Goal: Book appointment/travel/reservation

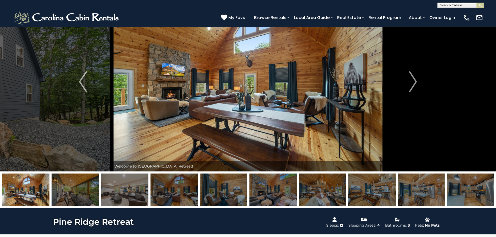
scroll to position [26, 0]
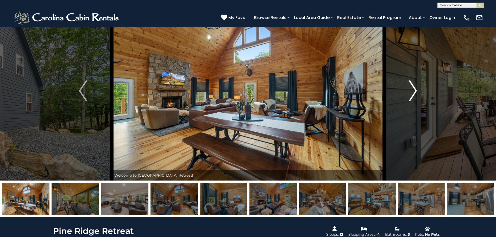
click at [415, 91] on img "Next" at bounding box center [413, 91] width 8 height 21
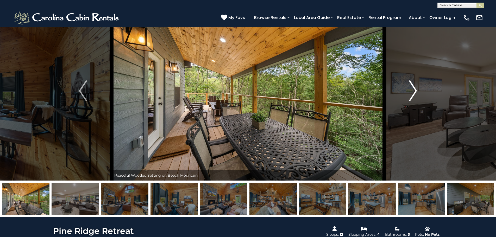
click at [415, 91] on img "Next" at bounding box center [413, 91] width 8 height 21
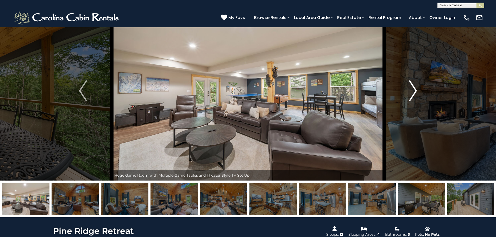
click at [415, 91] on img "Next" at bounding box center [413, 91] width 8 height 21
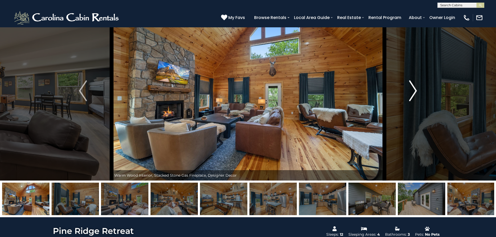
click at [415, 91] on img "Next" at bounding box center [413, 91] width 8 height 21
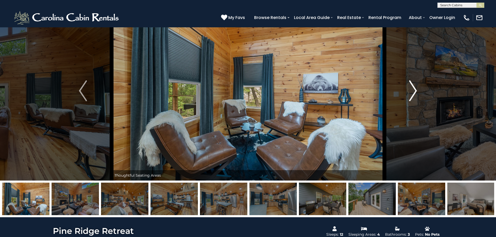
click at [415, 91] on img "Next" at bounding box center [413, 91] width 8 height 21
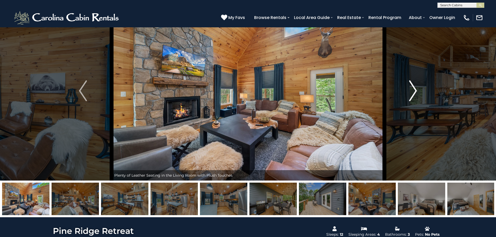
click at [415, 91] on img "Next" at bounding box center [413, 91] width 8 height 21
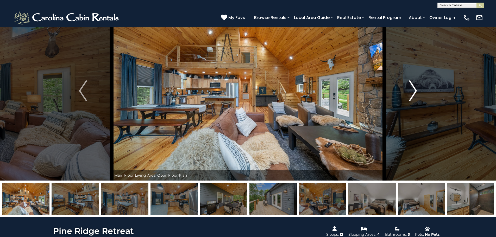
click at [415, 91] on img "Next" at bounding box center [413, 91] width 8 height 21
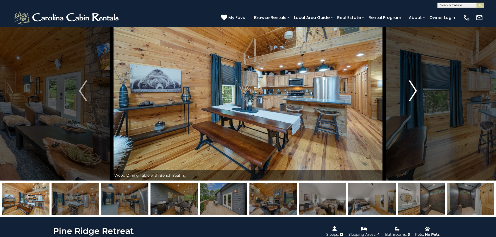
click at [415, 91] on img "Next" at bounding box center [413, 91] width 8 height 21
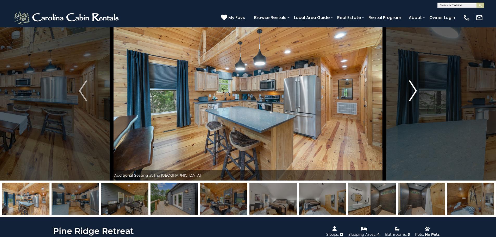
click at [415, 91] on img "Next" at bounding box center [413, 91] width 8 height 21
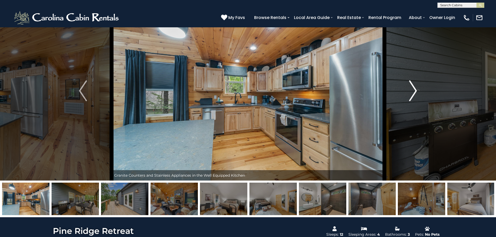
click at [415, 91] on img "Next" at bounding box center [413, 91] width 8 height 21
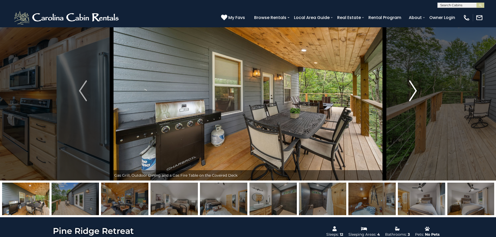
click at [415, 91] on img "Next" at bounding box center [413, 91] width 8 height 21
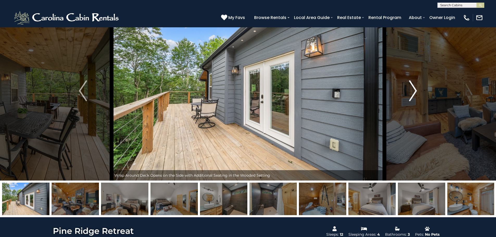
click at [415, 91] on img "Next" at bounding box center [413, 91] width 8 height 21
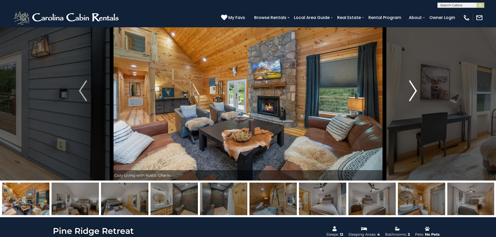
click at [415, 91] on img "Next" at bounding box center [413, 91] width 8 height 21
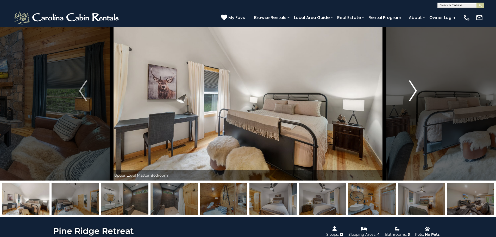
click at [415, 91] on img "Next" at bounding box center [413, 91] width 8 height 21
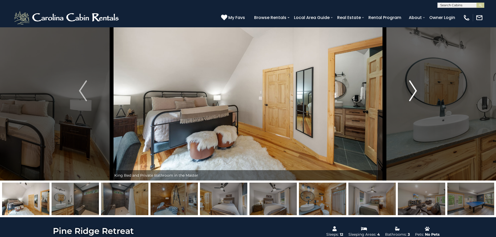
click at [415, 91] on img "Next" at bounding box center [413, 91] width 8 height 21
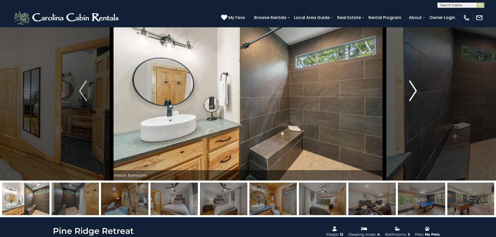
click at [415, 91] on img "Next" at bounding box center [413, 91] width 8 height 21
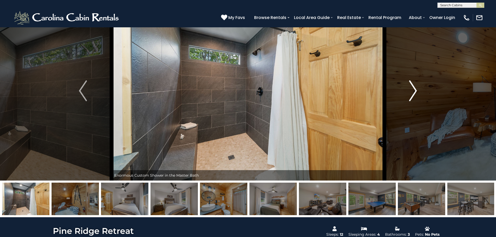
click at [415, 91] on img "Next" at bounding box center [413, 91] width 8 height 21
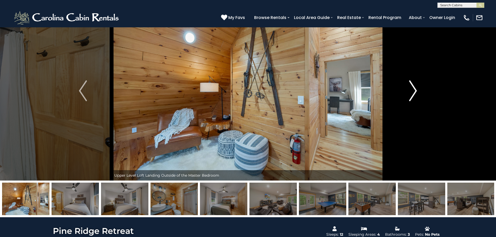
click at [415, 91] on img "Next" at bounding box center [413, 91] width 8 height 21
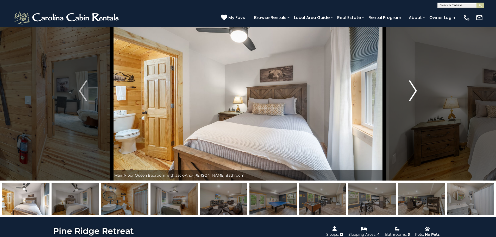
click at [415, 91] on img "Next" at bounding box center [413, 91] width 8 height 21
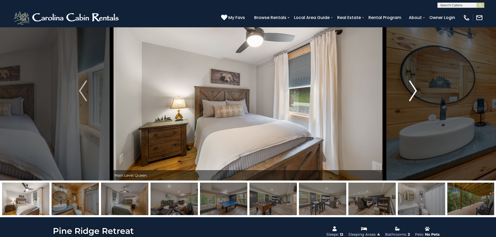
click at [415, 91] on img "Next" at bounding box center [413, 91] width 8 height 21
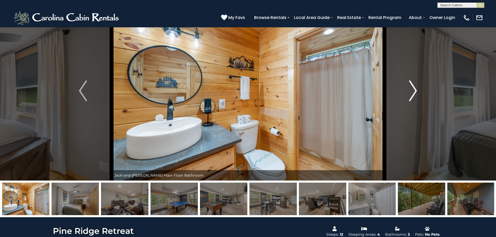
click at [415, 91] on img "Next" at bounding box center [413, 91] width 8 height 21
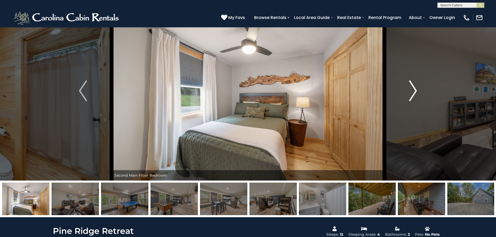
click at [415, 91] on img "Next" at bounding box center [413, 91] width 8 height 21
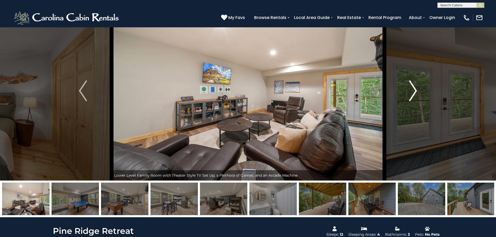
click at [415, 91] on img "Next" at bounding box center [413, 91] width 8 height 21
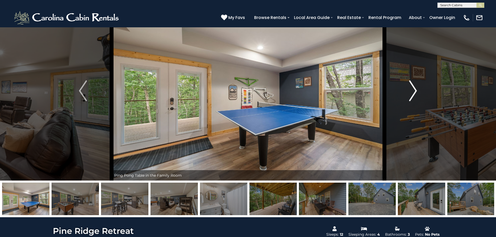
click at [415, 91] on img "Next" at bounding box center [413, 91] width 8 height 21
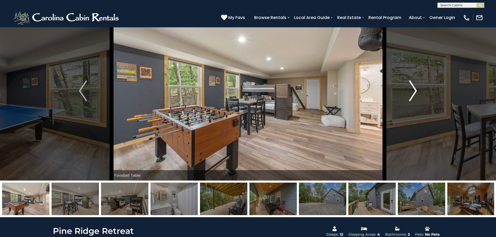
click at [415, 91] on img "Next" at bounding box center [413, 91] width 8 height 21
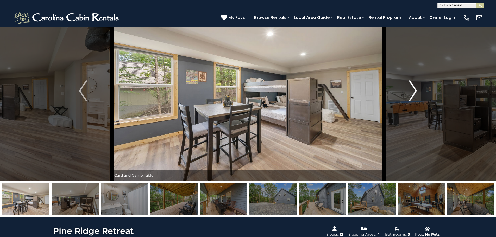
click at [415, 91] on img "Next" at bounding box center [413, 91] width 8 height 21
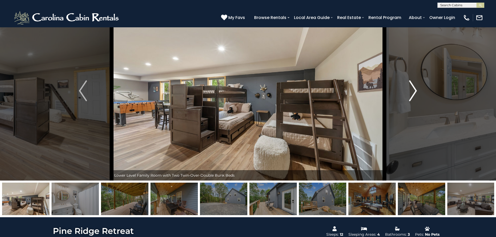
click at [415, 91] on img "Next" at bounding box center [413, 91] width 8 height 21
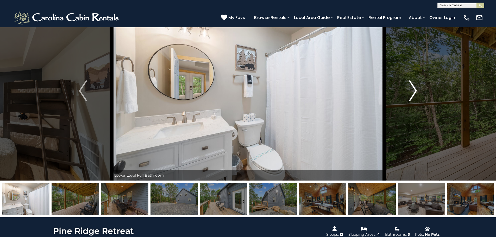
click at [415, 91] on img "Next" at bounding box center [413, 91] width 8 height 21
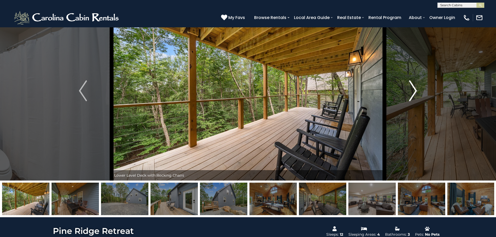
click at [415, 91] on img "Next" at bounding box center [413, 91] width 8 height 21
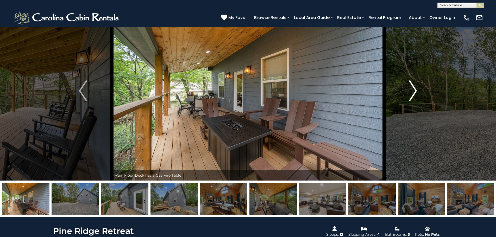
click at [415, 91] on img "Next" at bounding box center [413, 91] width 8 height 21
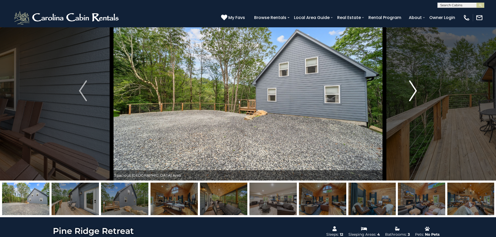
click at [415, 91] on img "Next" at bounding box center [413, 91] width 8 height 21
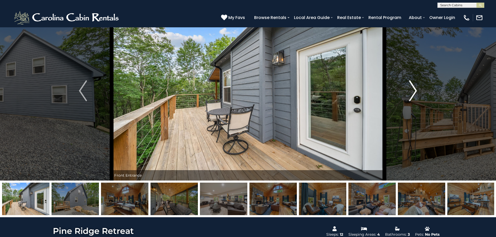
click at [415, 91] on img "Next" at bounding box center [413, 91] width 8 height 21
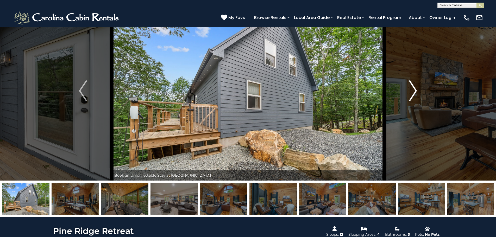
click at [415, 91] on img "Next" at bounding box center [413, 91] width 8 height 21
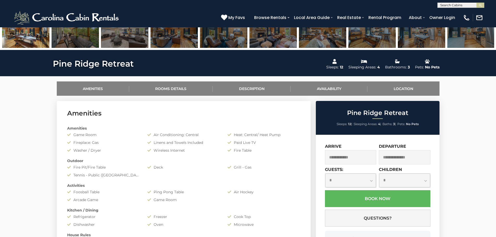
scroll to position [235, 0]
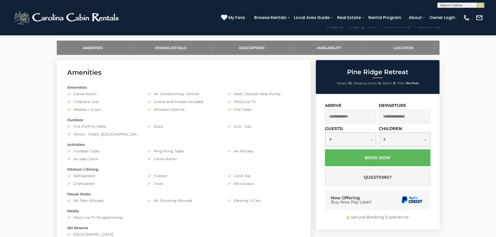
click at [367, 120] on input "text" at bounding box center [351, 116] width 52 height 14
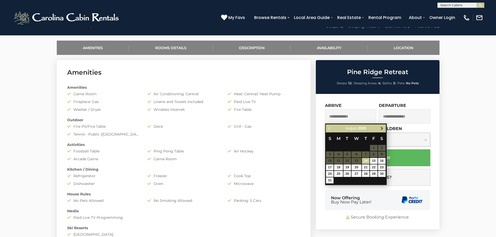
click at [381, 128] on span "Next" at bounding box center [382, 129] width 4 height 4
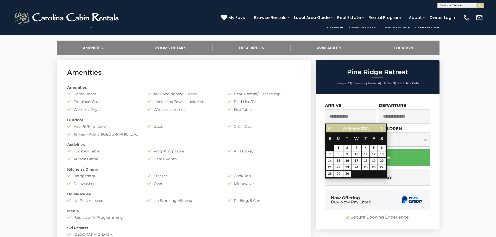
click at [381, 128] on span "Next" at bounding box center [382, 129] width 4 height 4
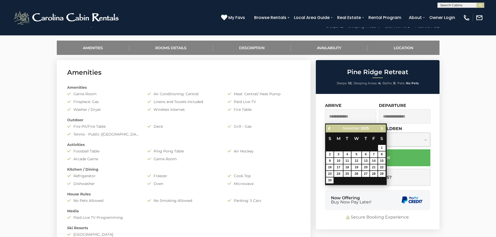
click at [381, 128] on span "Next" at bounding box center [382, 129] width 4 height 4
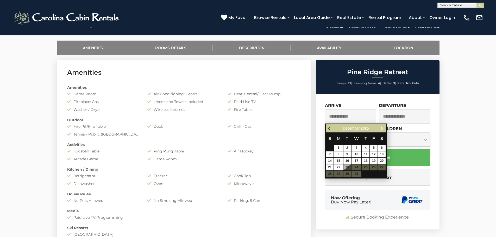
click at [329, 128] on span "Previous" at bounding box center [330, 129] width 4 height 4
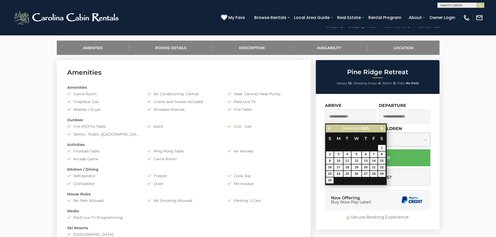
click at [329, 128] on span "Previous" at bounding box center [330, 129] width 4 height 4
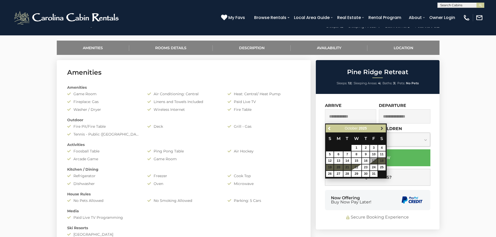
click at [382, 128] on span "Next" at bounding box center [382, 129] width 4 height 4
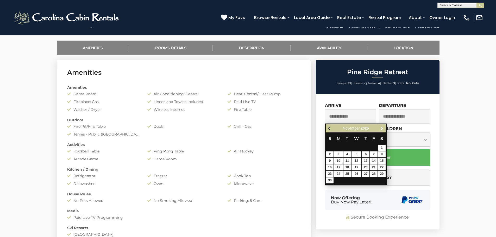
click at [330, 128] on span "Previous" at bounding box center [330, 129] width 4 height 4
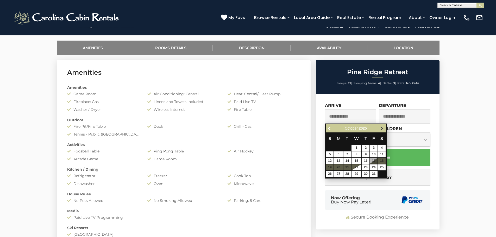
click at [382, 127] on span "Next" at bounding box center [382, 129] width 4 height 4
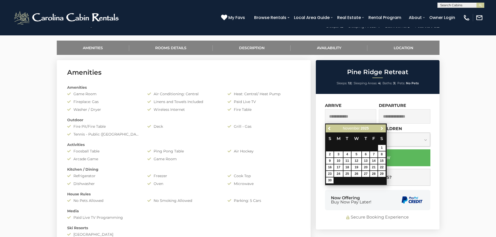
click at [382, 127] on span "Next" at bounding box center [382, 129] width 4 height 4
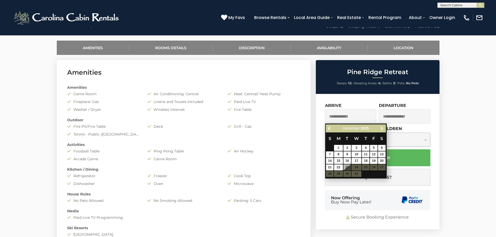
click at [382, 127] on span "Next" at bounding box center [382, 129] width 4 height 4
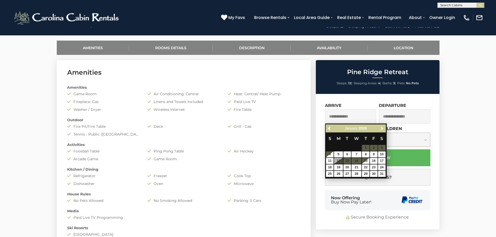
click at [382, 127] on span "Next" at bounding box center [382, 129] width 4 height 4
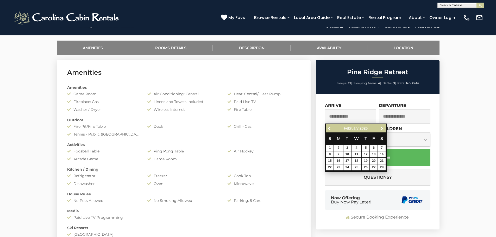
click at [382, 127] on span "Next" at bounding box center [382, 129] width 4 height 4
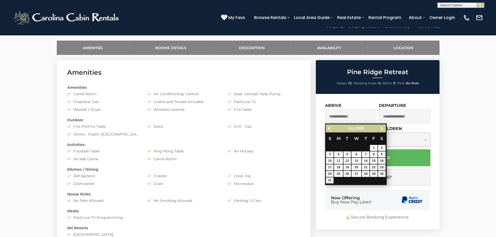
click at [382, 127] on span "Next" at bounding box center [382, 129] width 4 height 4
click at [330, 129] on span "Previous" at bounding box center [330, 129] width 4 height 4
click at [380, 128] on span "Next" at bounding box center [382, 129] width 4 height 4
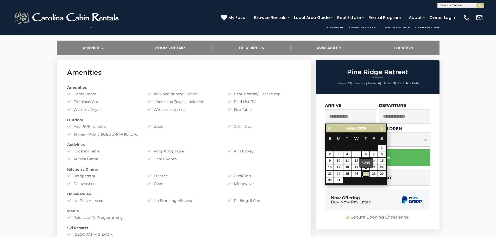
click at [367, 172] on link "27" at bounding box center [366, 174] width 8 height 6
type input "**********"
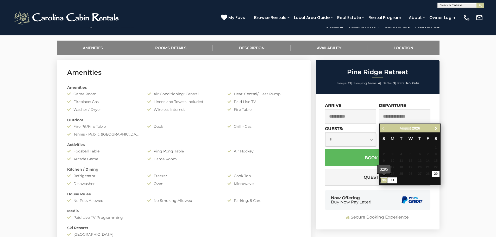
click at [383, 182] on link "30" at bounding box center [384, 181] width 8 height 6
type input "**********"
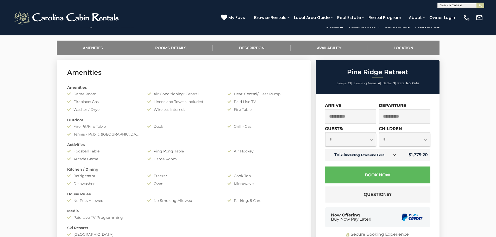
click at [372, 141] on select "**********" at bounding box center [350, 140] width 51 height 14
select select "*"
click at [325, 133] on select "**********" at bounding box center [350, 140] width 51 height 14
click at [421, 115] on input "**********" at bounding box center [405, 116] width 52 height 14
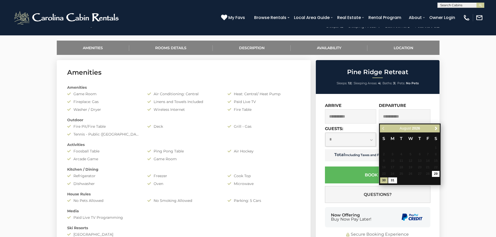
click at [362, 116] on input "**********" at bounding box center [351, 116] width 52 height 14
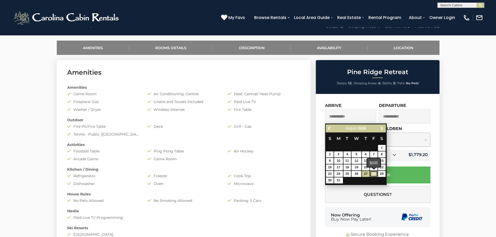
click at [375, 172] on link "28" at bounding box center [374, 174] width 8 height 6
type input "**********"
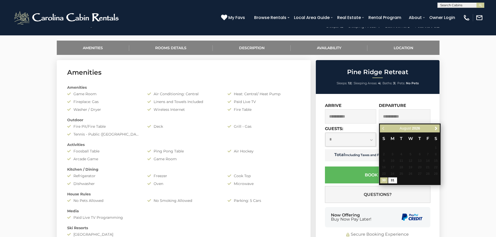
click at [404, 115] on input "**********" at bounding box center [405, 116] width 52 height 14
click at [391, 182] on link "31" at bounding box center [393, 181] width 9 height 6
type input "**********"
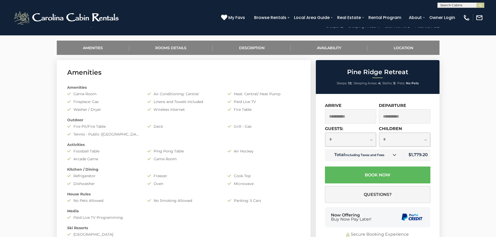
click at [411, 116] on input "**********" at bounding box center [405, 116] width 52 height 14
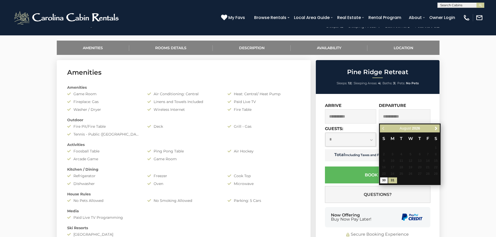
click at [356, 118] on input "**********" at bounding box center [351, 116] width 52 height 14
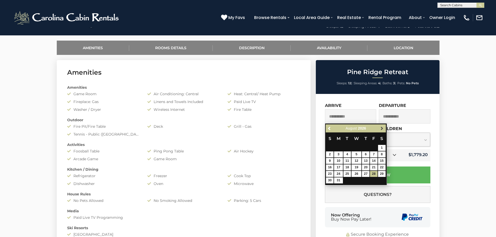
click at [381, 126] on link "Next" at bounding box center [382, 128] width 7 height 7
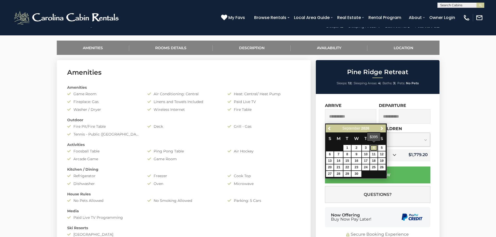
click at [372, 149] on link "4" at bounding box center [374, 148] width 8 height 6
type input "**********"
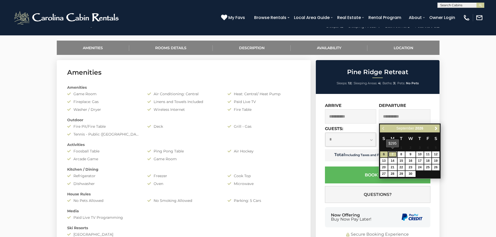
click at [390, 153] on link "7" at bounding box center [393, 155] width 9 height 6
type input "**********"
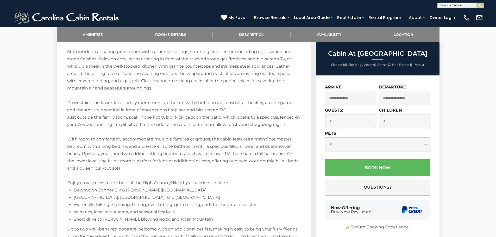
scroll to position [625, 0]
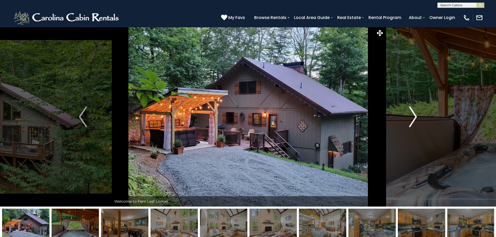
click at [416, 116] on img "Next" at bounding box center [413, 117] width 8 height 21
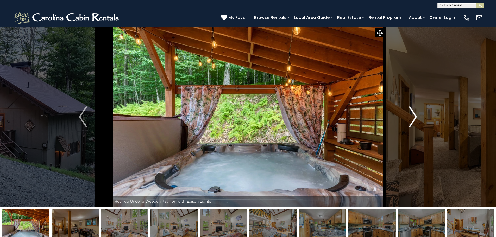
click at [417, 117] on img "Next" at bounding box center [413, 117] width 8 height 21
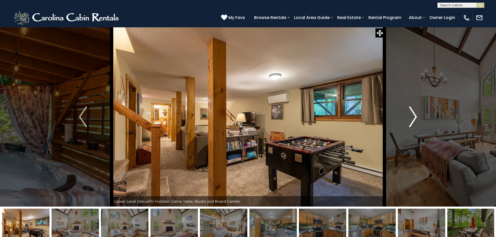
click at [417, 117] on img "Next" at bounding box center [413, 117] width 8 height 21
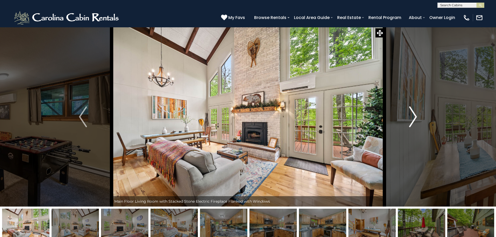
click at [417, 117] on img "Next" at bounding box center [413, 117] width 8 height 21
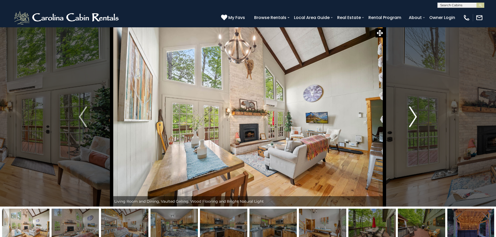
click at [417, 117] on img "Next" at bounding box center [413, 117] width 8 height 21
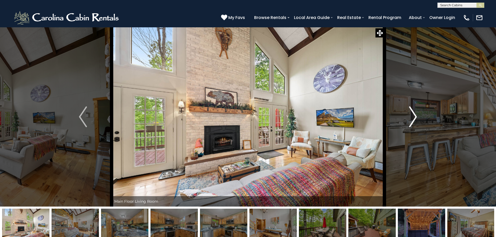
click at [417, 117] on img "Next" at bounding box center [413, 117] width 8 height 21
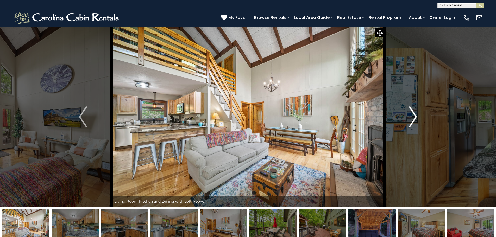
click at [417, 117] on img "Next" at bounding box center [413, 117] width 8 height 21
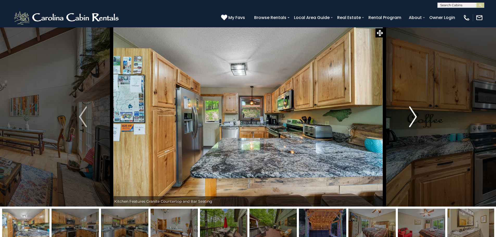
click at [417, 117] on img "Next" at bounding box center [413, 117] width 8 height 21
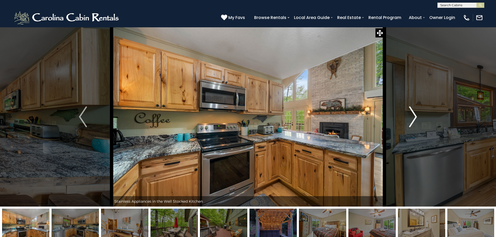
click at [416, 117] on img "Next" at bounding box center [413, 117] width 8 height 21
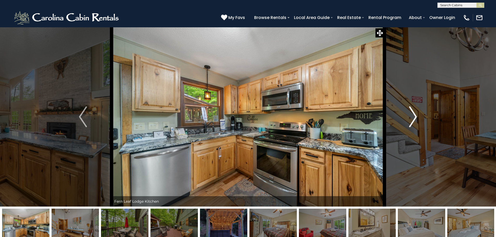
click at [416, 117] on img "Next" at bounding box center [413, 117] width 8 height 21
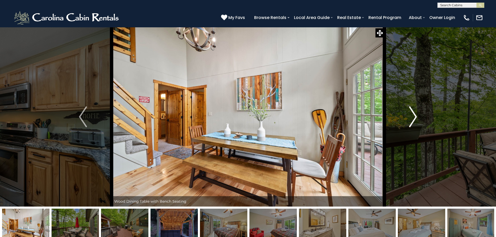
click at [416, 117] on img "Next" at bounding box center [413, 117] width 8 height 21
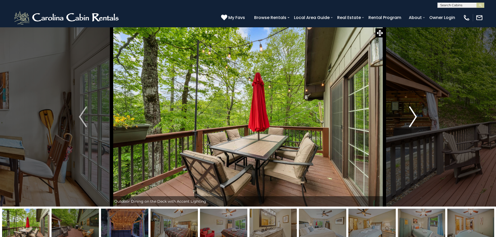
click at [416, 117] on img "Next" at bounding box center [413, 117] width 8 height 21
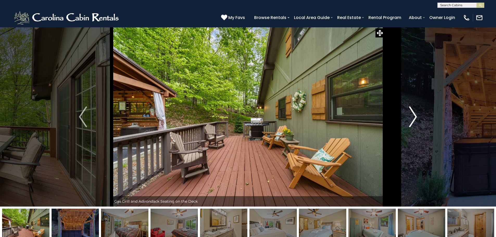
click at [416, 117] on img "Next" at bounding box center [413, 117] width 8 height 21
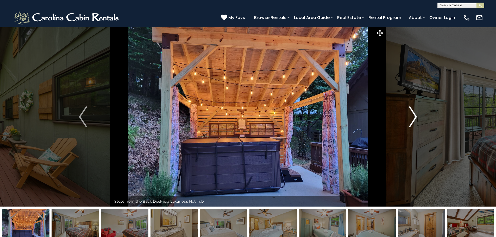
click at [416, 117] on img "Next" at bounding box center [413, 117] width 8 height 21
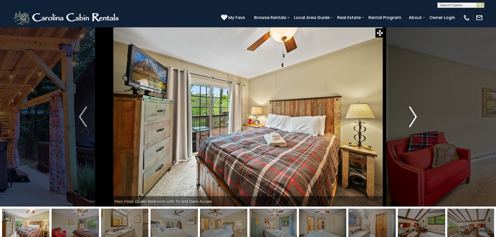
click at [416, 117] on img "Next" at bounding box center [413, 117] width 8 height 21
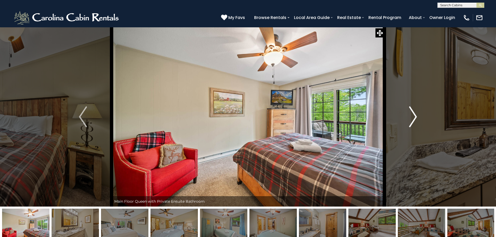
click at [416, 117] on img "Next" at bounding box center [413, 117] width 8 height 21
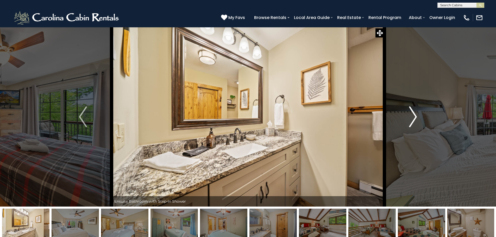
click at [416, 117] on img "Next" at bounding box center [413, 117] width 8 height 21
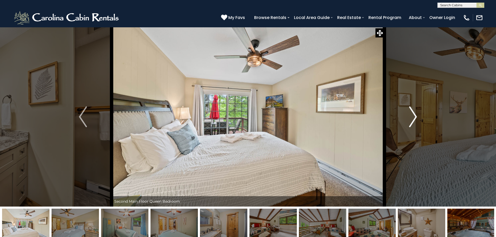
click at [416, 117] on img "Next" at bounding box center [413, 117] width 8 height 21
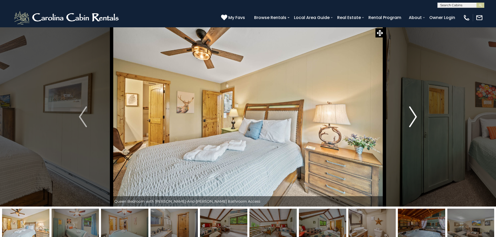
click at [416, 117] on img "Next" at bounding box center [413, 117] width 8 height 21
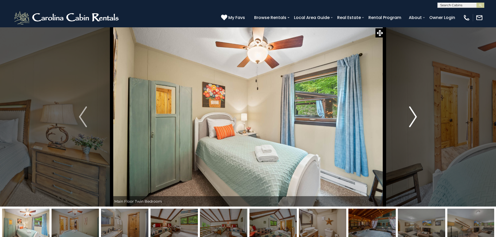
click at [416, 117] on img "Next" at bounding box center [413, 117] width 8 height 21
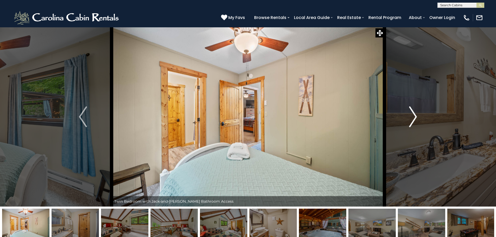
click at [416, 117] on img "Next" at bounding box center [413, 117] width 8 height 21
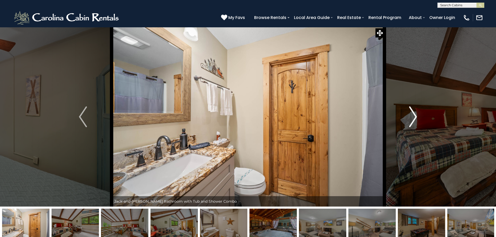
click at [416, 117] on img "Next" at bounding box center [413, 117] width 8 height 21
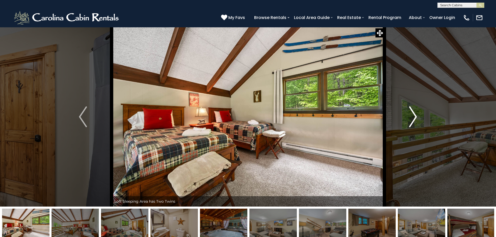
click at [416, 117] on img "Next" at bounding box center [413, 117] width 8 height 21
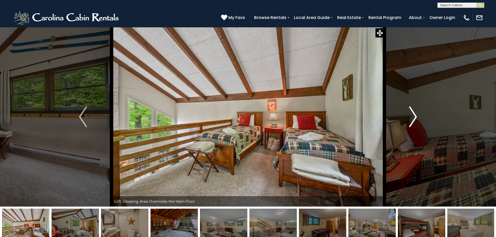
click at [416, 117] on img "Next" at bounding box center [413, 117] width 8 height 21
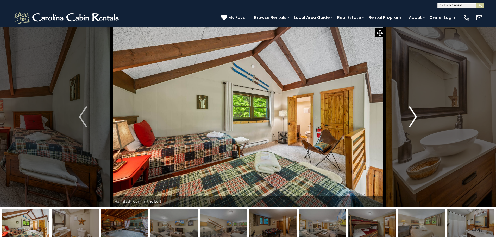
click at [416, 117] on img "Next" at bounding box center [413, 117] width 8 height 21
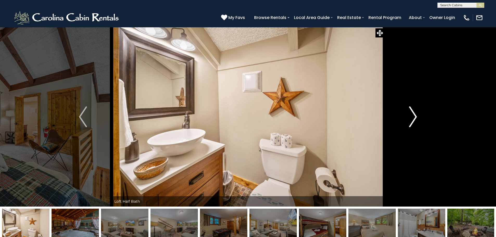
click at [416, 117] on img "Next" at bounding box center [413, 117] width 8 height 21
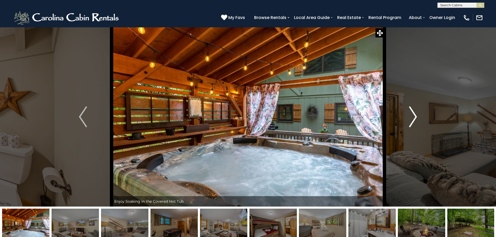
click at [416, 117] on img "Next" at bounding box center [413, 117] width 8 height 21
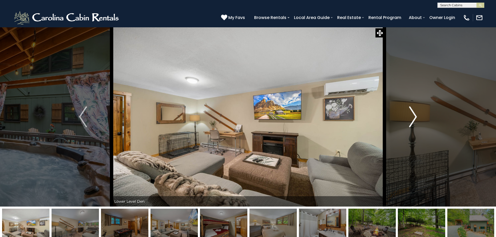
click at [416, 117] on img "Next" at bounding box center [413, 117] width 8 height 21
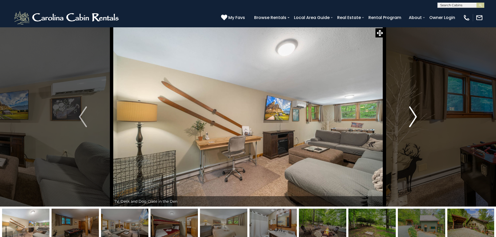
click at [416, 117] on img "Next" at bounding box center [413, 117] width 8 height 21
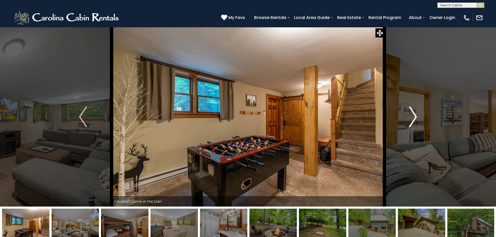
click at [416, 117] on img "Next" at bounding box center [413, 117] width 8 height 21
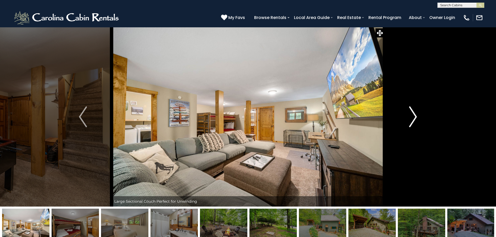
click at [416, 117] on img "Next" at bounding box center [413, 117] width 8 height 21
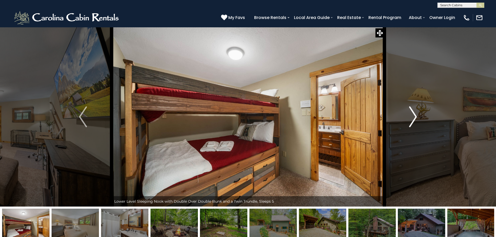
click at [416, 117] on img "Next" at bounding box center [413, 117] width 8 height 21
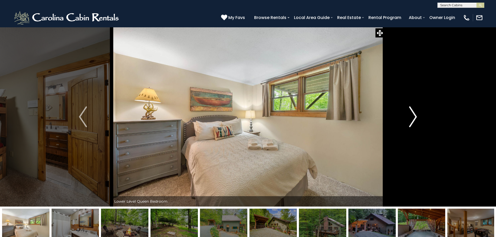
click at [416, 117] on img "Next" at bounding box center [413, 117] width 8 height 21
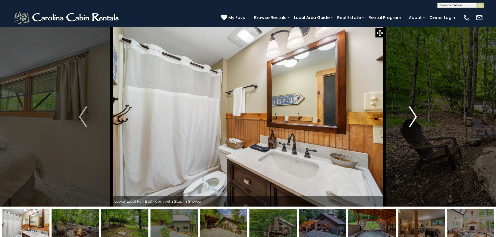
click at [416, 117] on img "Next" at bounding box center [413, 117] width 8 height 21
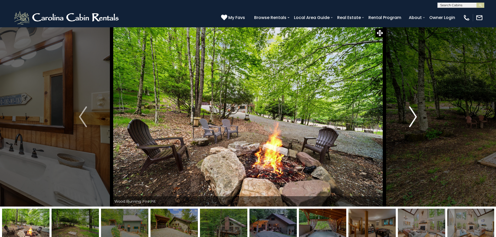
click at [416, 117] on img "Next" at bounding box center [413, 117] width 8 height 21
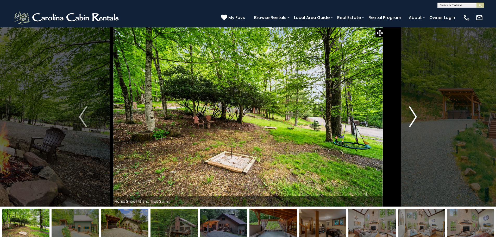
click at [416, 117] on img "Next" at bounding box center [413, 117] width 8 height 21
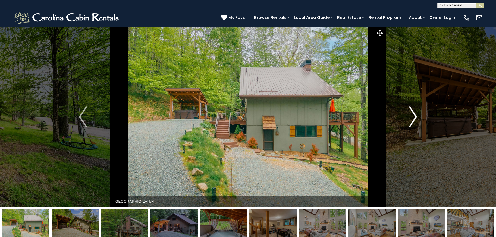
click at [416, 117] on img "Next" at bounding box center [413, 117] width 8 height 21
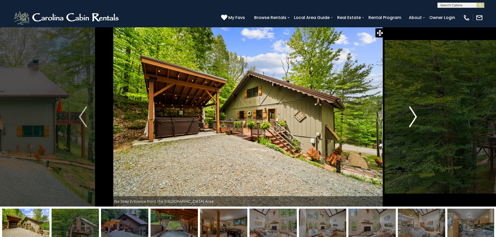
click at [416, 117] on img "Next" at bounding box center [413, 117] width 8 height 21
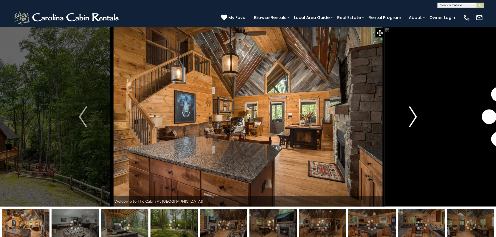
click at [413, 116] on img "Next" at bounding box center [413, 117] width 8 height 21
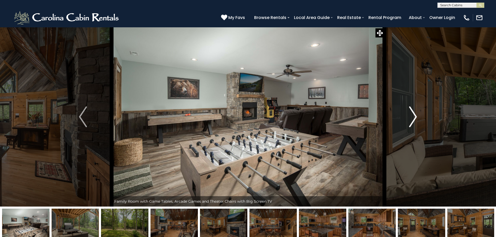
click at [413, 116] on img "Next" at bounding box center [413, 117] width 8 height 21
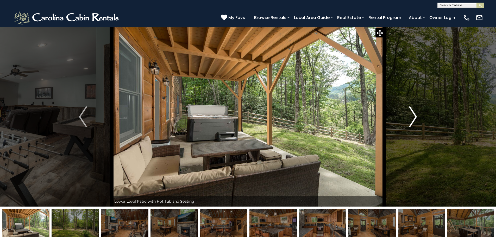
click at [413, 116] on img "Next" at bounding box center [413, 117] width 8 height 21
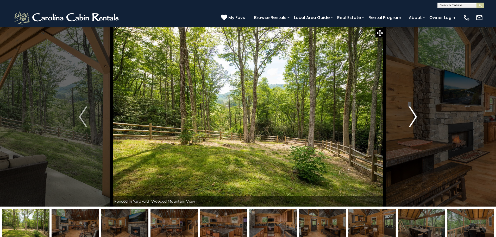
click at [413, 116] on img "Next" at bounding box center [413, 117] width 8 height 21
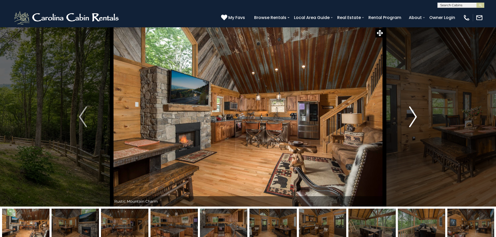
click at [413, 116] on img "Next" at bounding box center [413, 117] width 8 height 21
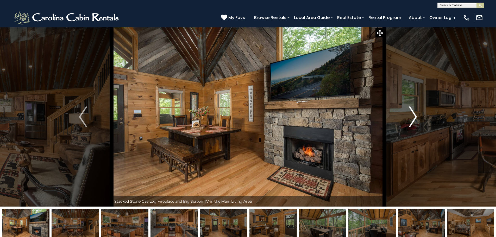
click at [413, 116] on img "Next" at bounding box center [413, 117] width 8 height 21
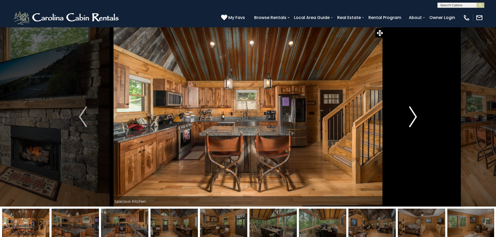
click at [413, 116] on img "Next" at bounding box center [413, 117] width 8 height 21
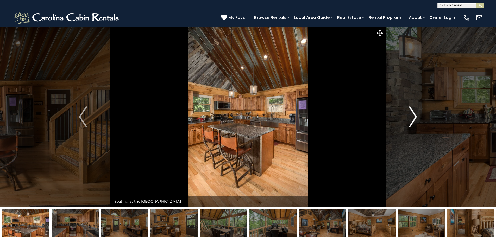
click at [413, 116] on img "Next" at bounding box center [413, 117] width 8 height 21
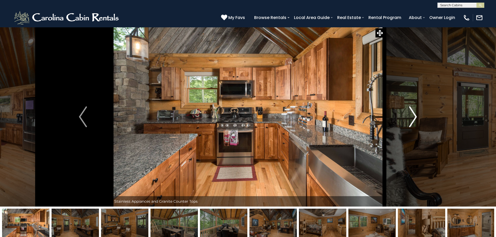
click at [413, 116] on img "Next" at bounding box center [413, 117] width 8 height 21
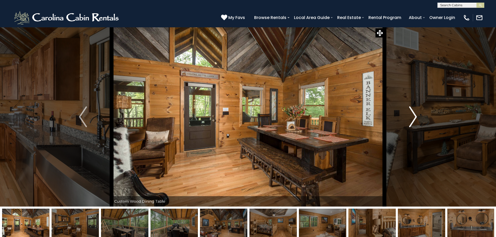
click at [413, 116] on img "Next" at bounding box center [413, 117] width 8 height 21
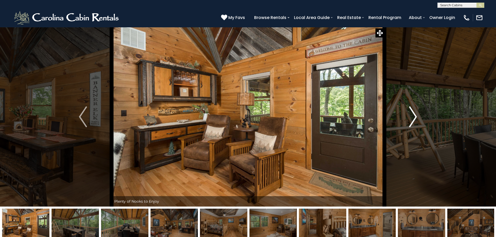
click at [413, 116] on img "Next" at bounding box center [413, 117] width 8 height 21
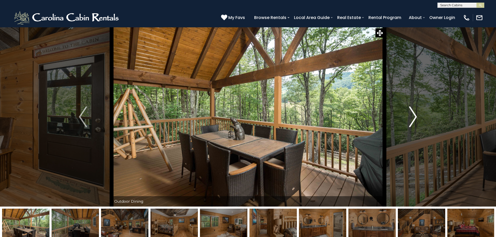
click at [413, 116] on img "Next" at bounding box center [413, 117] width 8 height 21
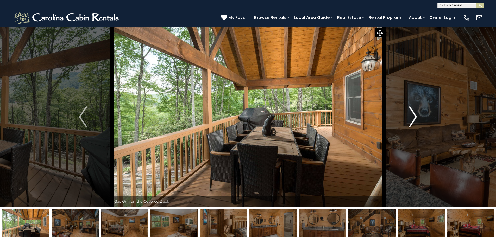
click at [413, 116] on img "Next" at bounding box center [413, 117] width 8 height 21
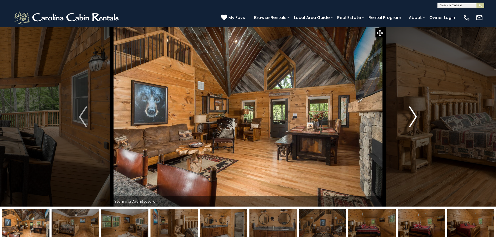
click at [413, 116] on img "Next" at bounding box center [413, 117] width 8 height 21
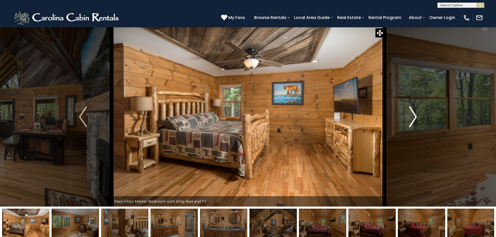
click at [413, 116] on img "Next" at bounding box center [413, 117] width 8 height 21
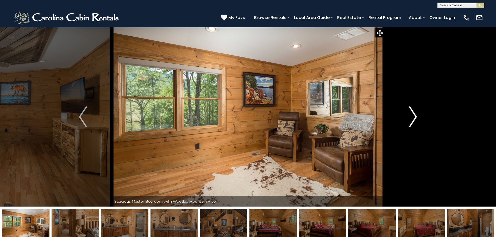
click at [413, 116] on img "Next" at bounding box center [413, 117] width 8 height 21
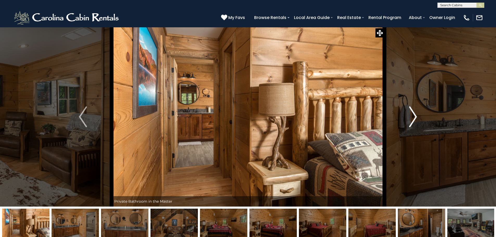
click at [413, 116] on img "Next" at bounding box center [413, 117] width 8 height 21
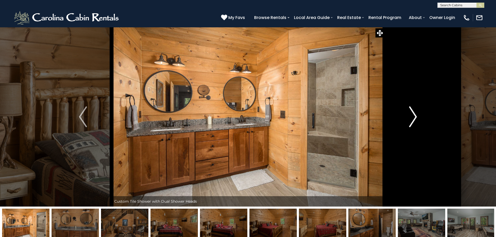
click at [413, 116] on img "Next" at bounding box center [413, 117] width 8 height 21
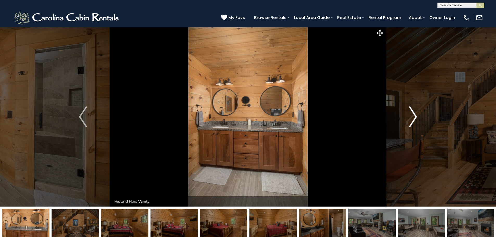
click at [413, 116] on img "Next" at bounding box center [413, 117] width 8 height 21
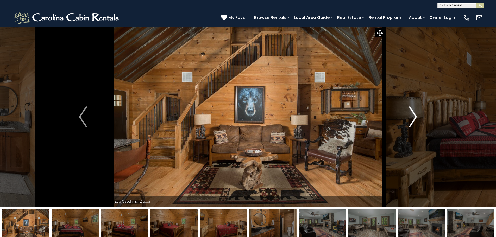
click at [413, 116] on img "Next" at bounding box center [413, 117] width 8 height 21
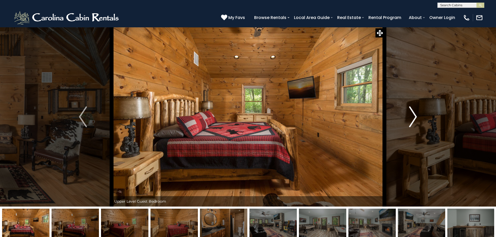
click at [413, 116] on img "Next" at bounding box center [413, 117] width 8 height 21
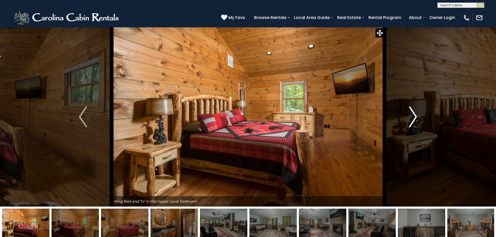
click at [413, 116] on img "Next" at bounding box center [413, 117] width 8 height 21
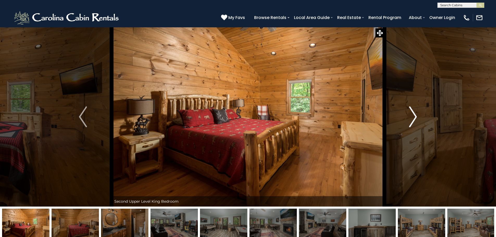
click at [413, 116] on img "Next" at bounding box center [413, 117] width 8 height 21
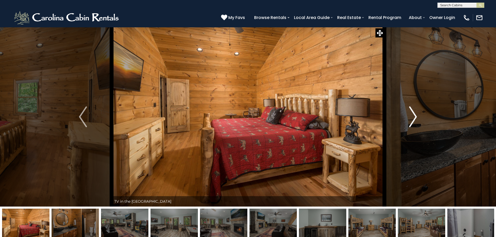
click at [413, 116] on img "Next" at bounding box center [413, 117] width 8 height 21
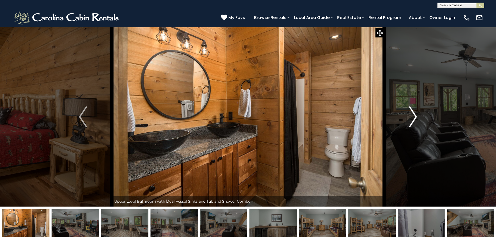
click at [413, 116] on img "Next" at bounding box center [413, 117] width 8 height 21
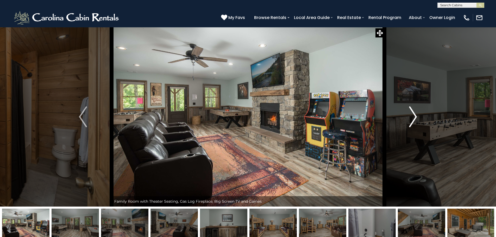
click at [413, 116] on img "Next" at bounding box center [413, 117] width 8 height 21
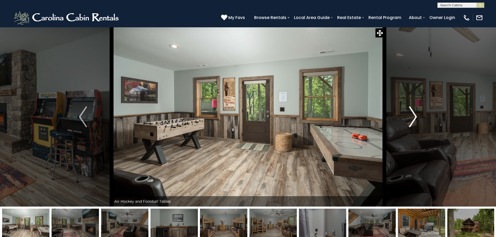
click at [413, 116] on img "Next" at bounding box center [413, 117] width 8 height 21
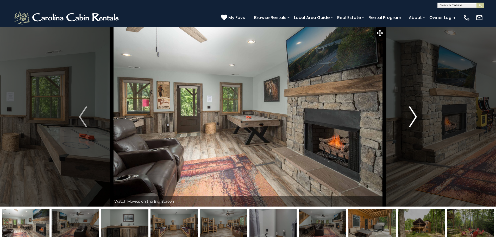
click at [413, 116] on img "Next" at bounding box center [413, 117] width 8 height 21
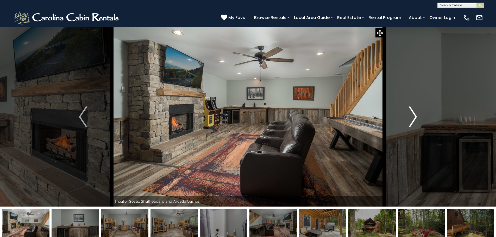
click at [413, 116] on img "Next" at bounding box center [413, 117] width 8 height 21
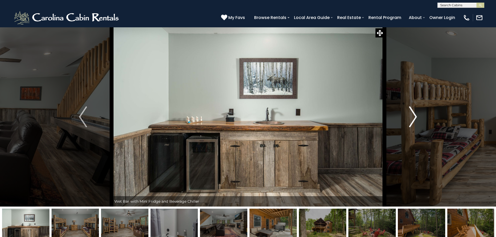
click at [413, 116] on img "Next" at bounding box center [413, 117] width 8 height 21
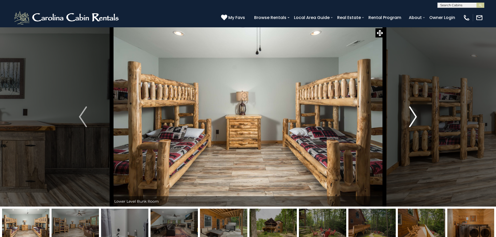
click at [413, 116] on img "Next" at bounding box center [413, 117] width 8 height 21
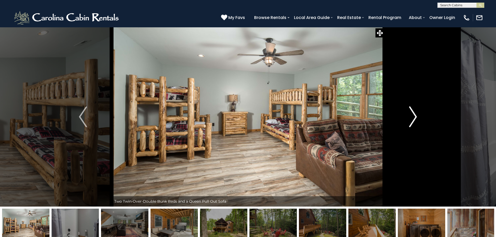
click at [413, 115] on img "Next" at bounding box center [413, 117] width 8 height 21
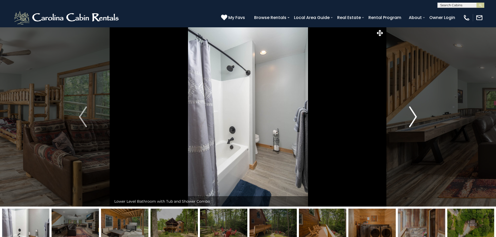
click at [413, 115] on img "Next" at bounding box center [413, 117] width 8 height 21
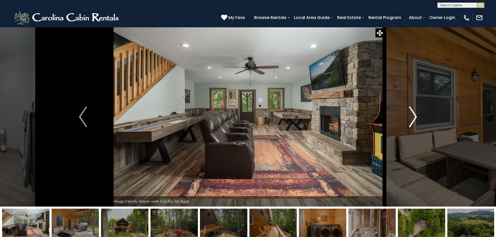
click at [413, 115] on img "Next" at bounding box center [413, 117] width 8 height 21
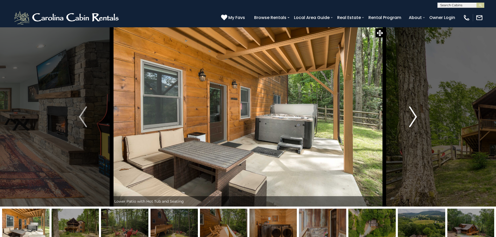
click at [413, 115] on img "Next" at bounding box center [413, 117] width 8 height 21
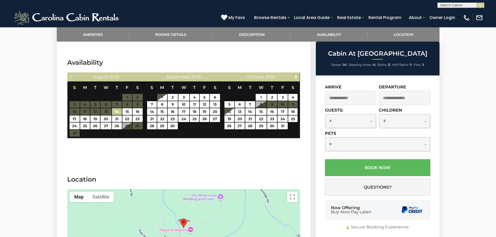
scroll to position [912, 0]
click at [296, 75] on span "Next" at bounding box center [296, 77] width 4 height 4
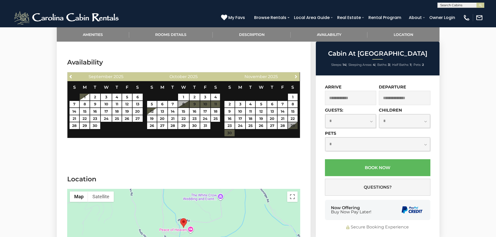
click at [296, 75] on span "Next" at bounding box center [296, 77] width 4 height 4
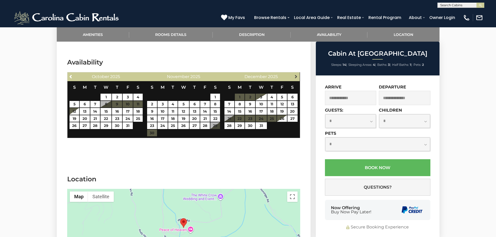
click at [296, 76] on span "Next" at bounding box center [296, 77] width 4 height 4
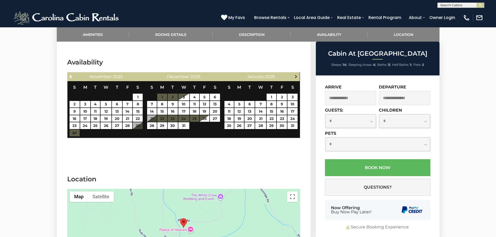
click at [296, 76] on span "Next" at bounding box center [296, 77] width 4 height 4
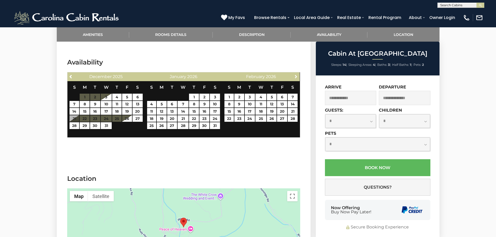
click at [296, 76] on span "Next" at bounding box center [296, 77] width 4 height 4
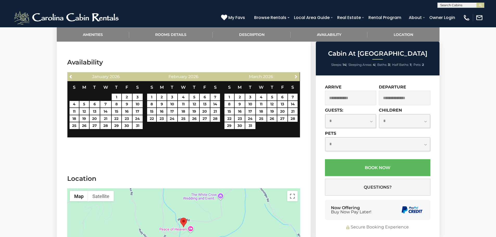
click at [296, 76] on span "Next" at bounding box center [296, 77] width 4 height 4
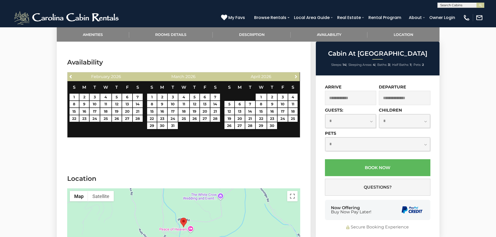
click at [296, 76] on span "Next" at bounding box center [296, 77] width 4 height 4
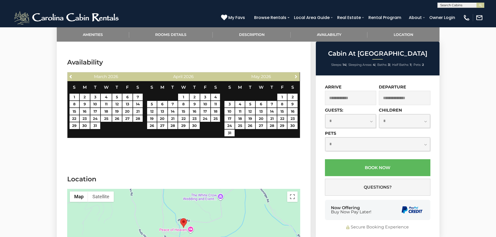
click at [296, 76] on span "Next" at bounding box center [296, 77] width 4 height 4
